Goal: Browse casually: Explore the website without a specific task or goal

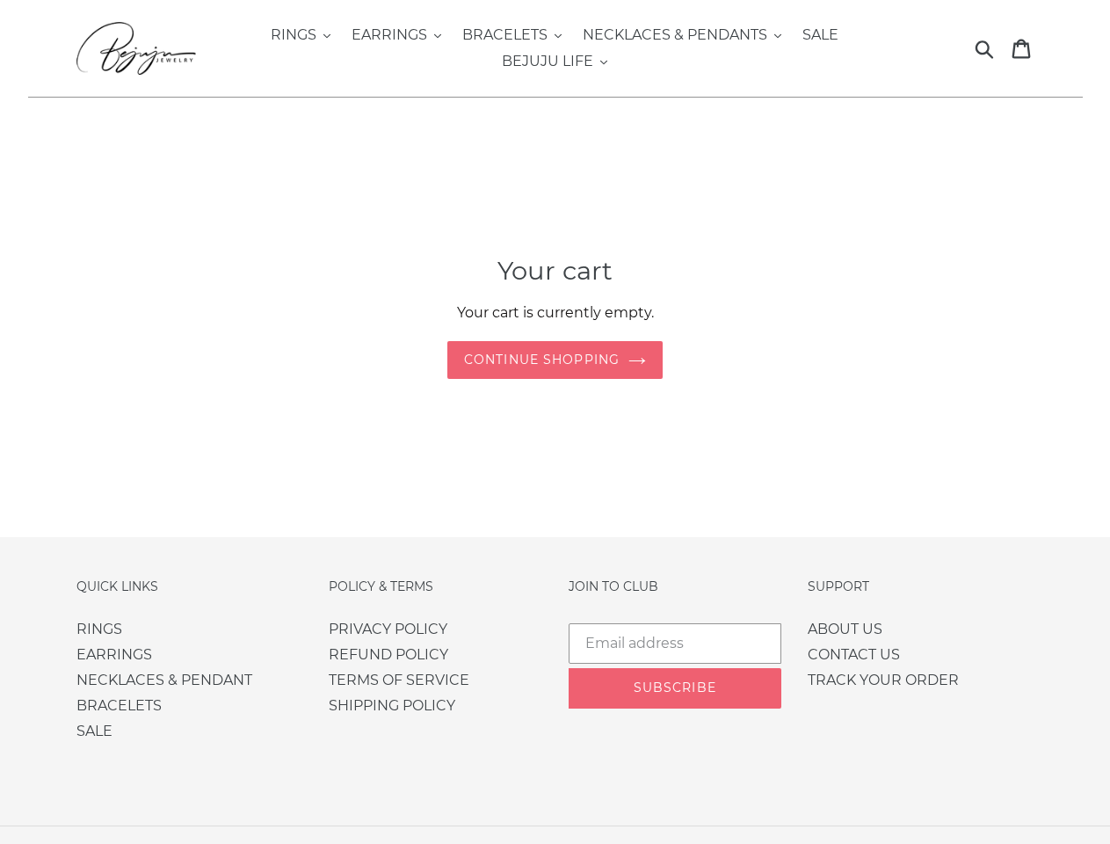
click at [555, 422] on div "Your cart Your cart is currently empty. Enable cookies to use the shopping cart…" at bounding box center [555, 317] width 958 height 343
click at [301, 35] on span "RINGS" at bounding box center [294, 35] width 46 height 18
click at [396, 35] on span "EARRINGS" at bounding box center [390, 35] width 76 height 18
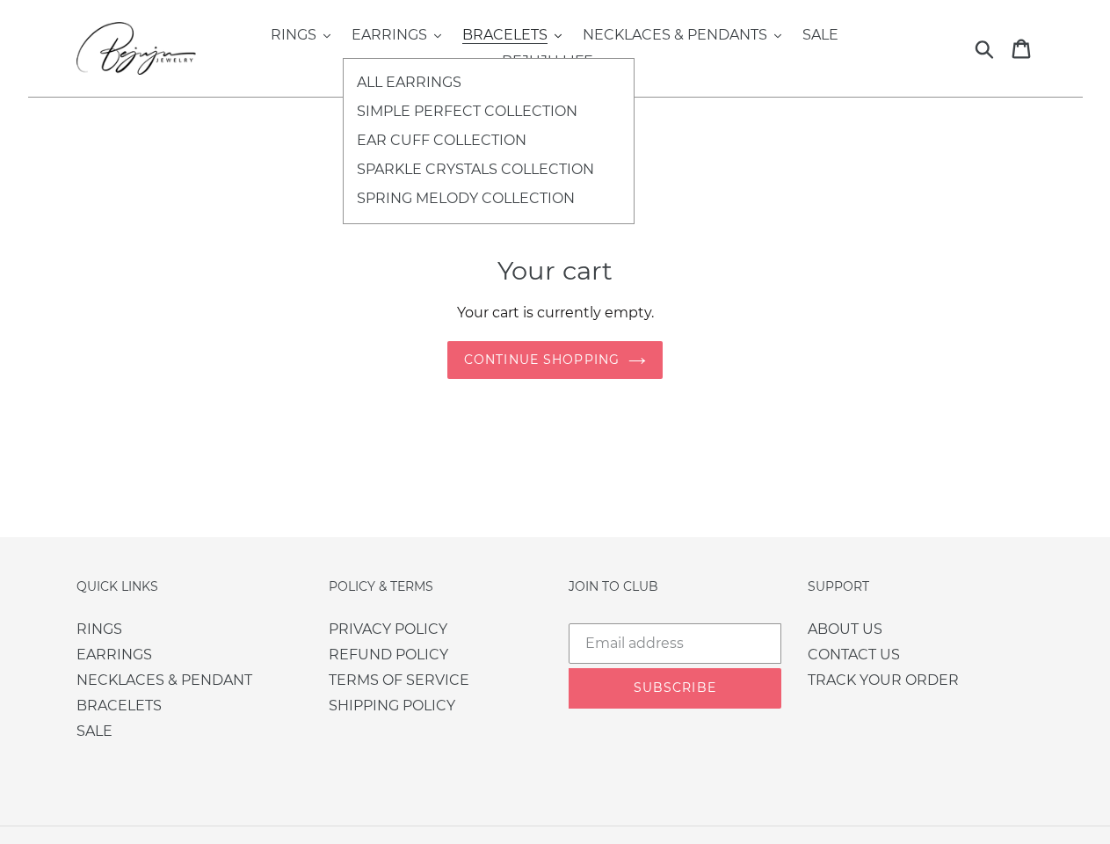
click at [512, 35] on span "BRACELETS" at bounding box center [504, 35] width 85 height 18
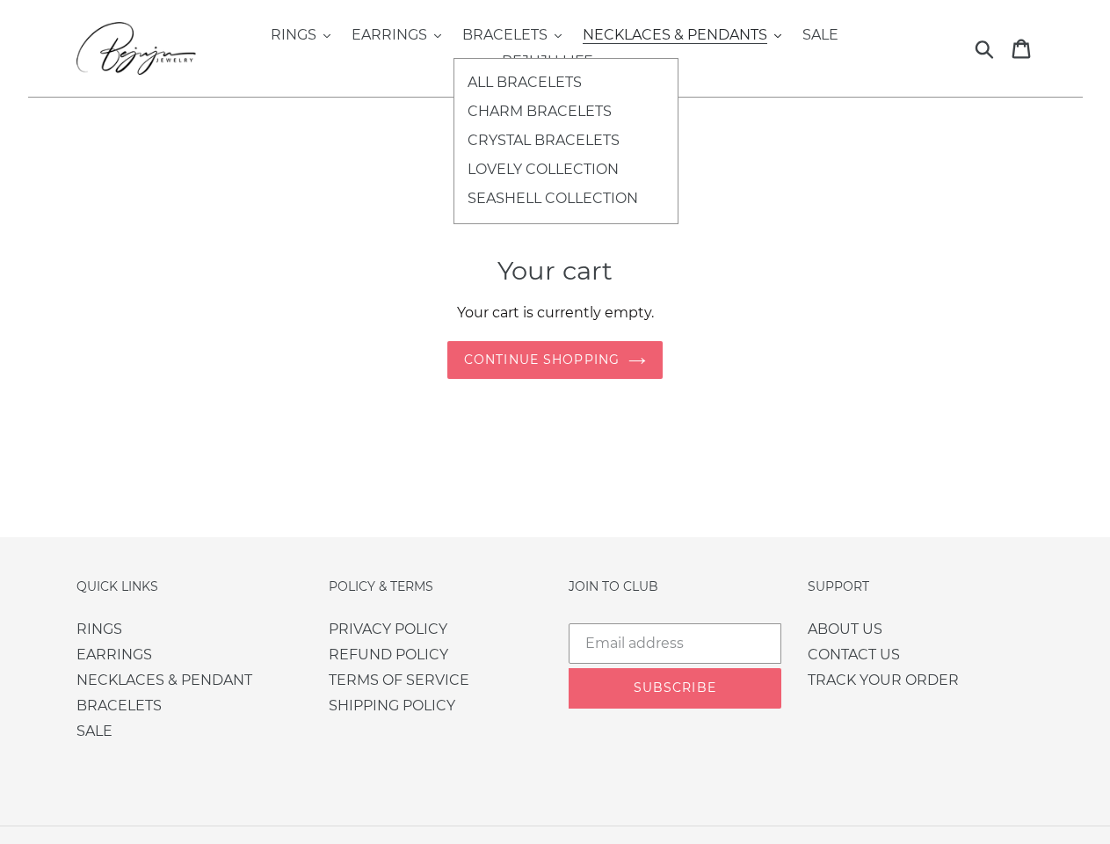
click at [682, 35] on span "NECKLACES & PENDANTS" at bounding box center [675, 35] width 185 height 18
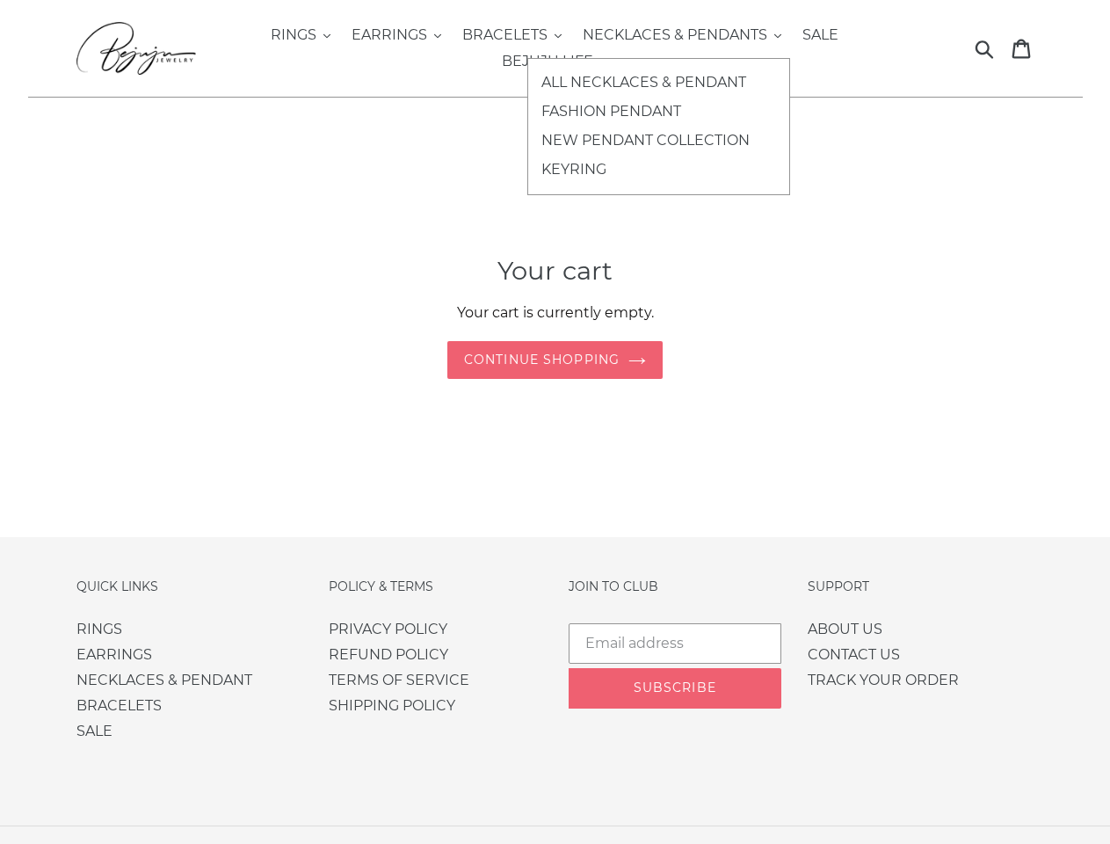
click at [555, 62] on div "ALL NECKLACES & PENDANT FASHION PENDANT NEW PENDANT COLLECTION KEYRING" at bounding box center [658, 126] width 263 height 137
click at [985, 48] on icon "button" at bounding box center [984, 49] width 19 height 20
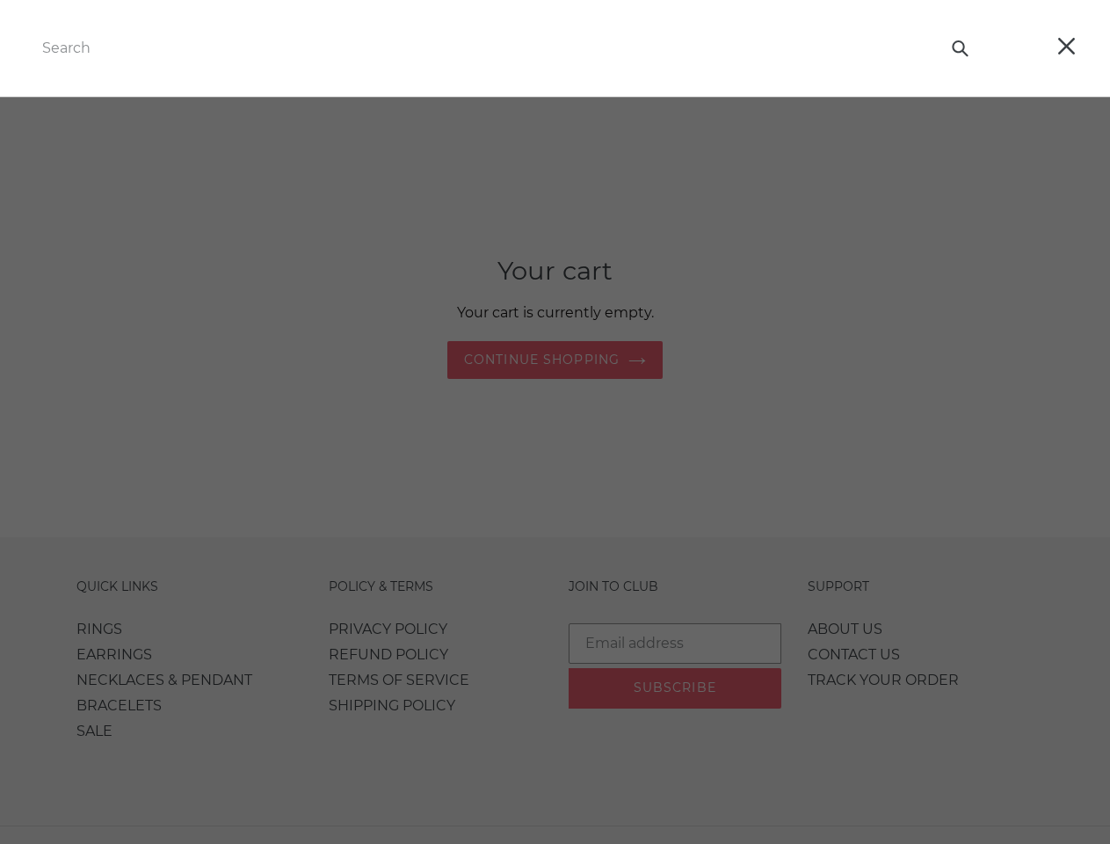
click at [556, 317] on p "Your cart is currently empty." at bounding box center [555, 312] width 861 height 23
